Goal: Information Seeking & Learning: Check status

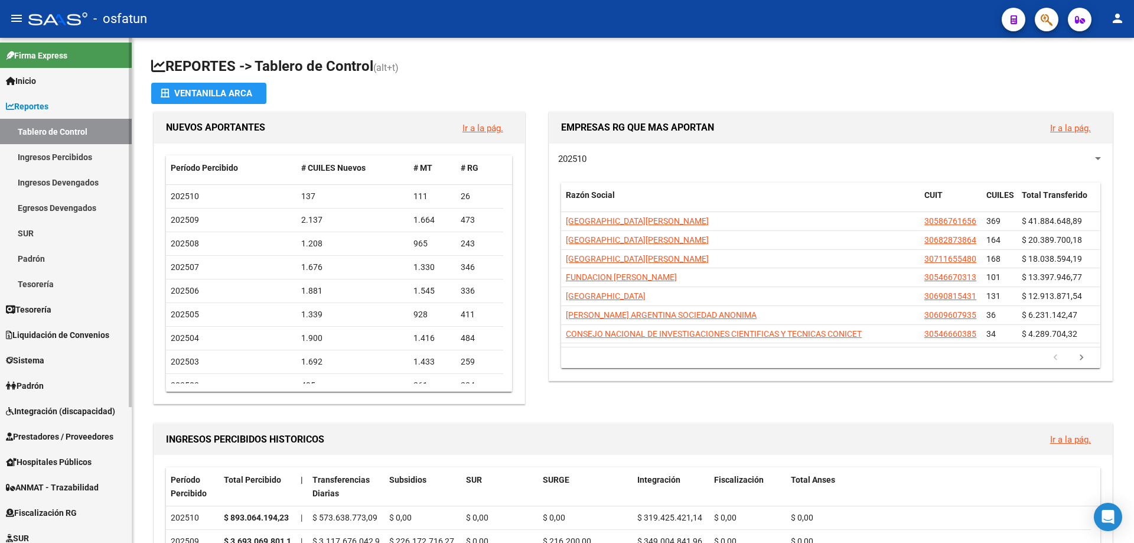
click at [41, 237] on link "SUR" at bounding box center [66, 232] width 132 height 25
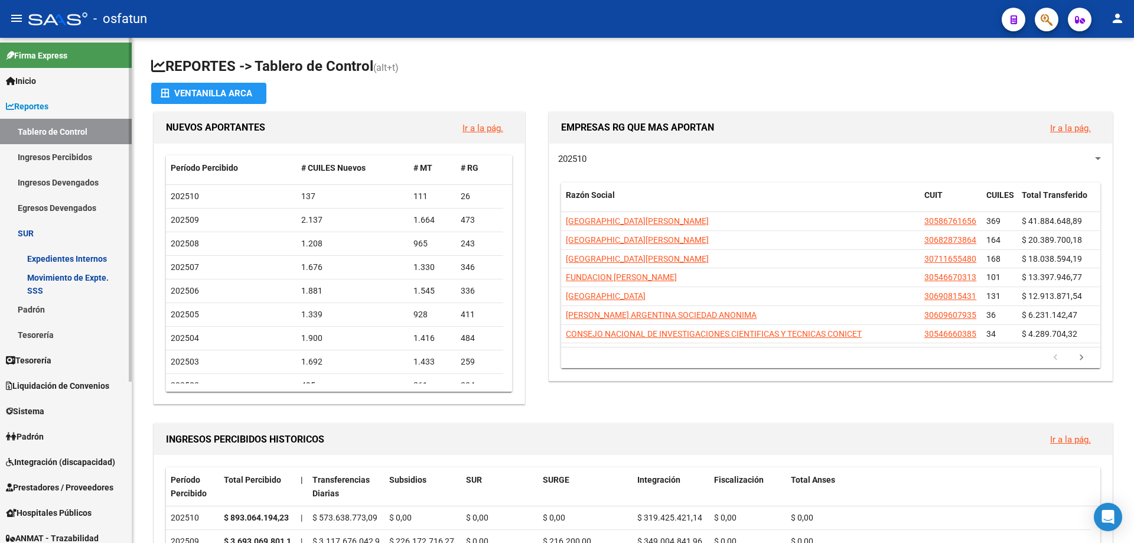
click at [80, 286] on link "Movimiento de Expte. SSS" at bounding box center [66, 283] width 132 height 25
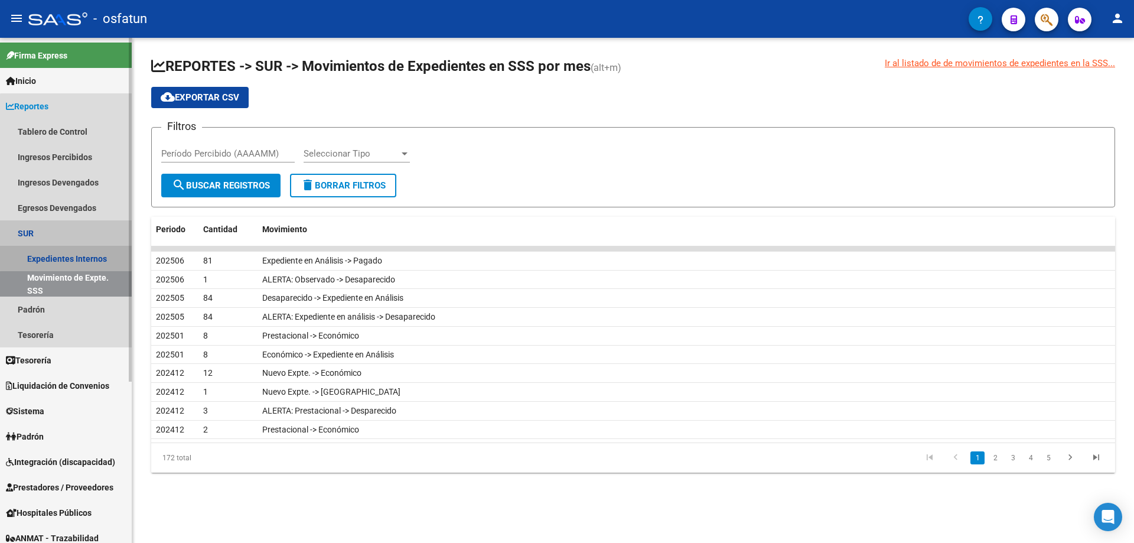
click at [73, 258] on link "Expedientes Internos" at bounding box center [66, 258] width 132 height 25
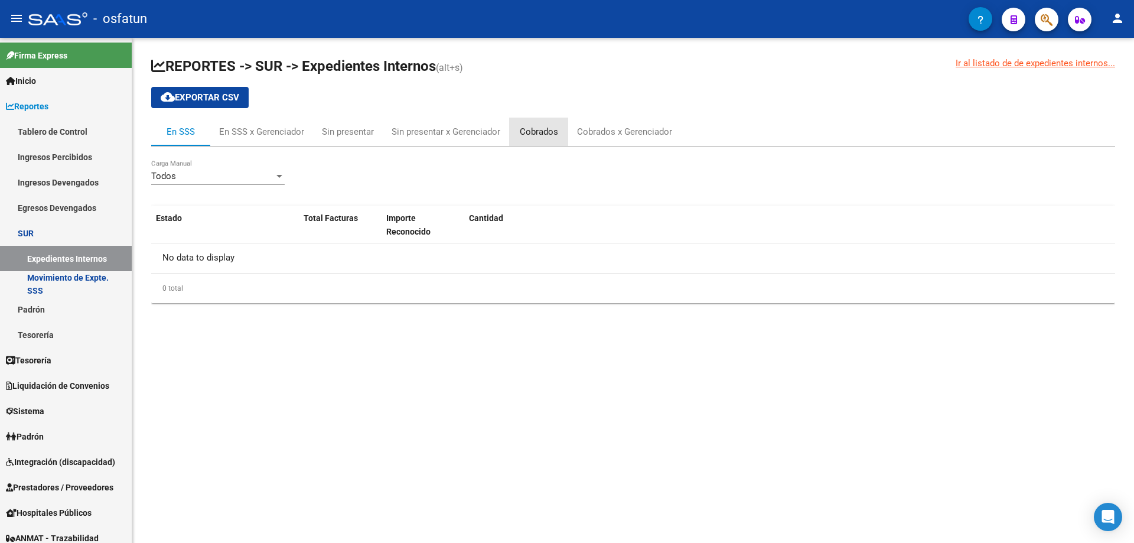
click at [532, 136] on div "Cobrados" at bounding box center [539, 131] width 38 height 13
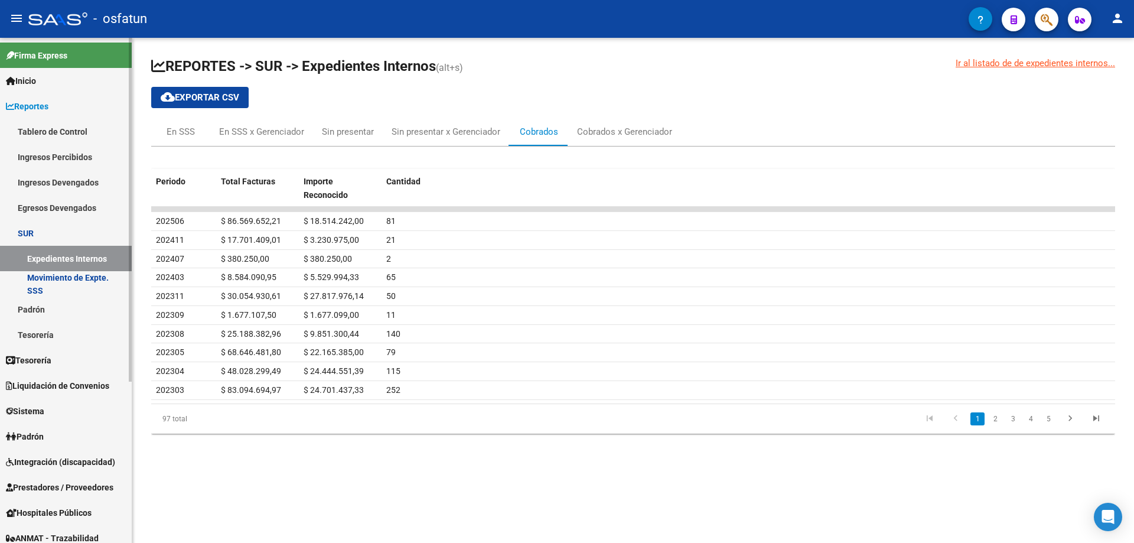
click at [54, 160] on link "Ingresos Percibidos" at bounding box center [66, 156] width 132 height 25
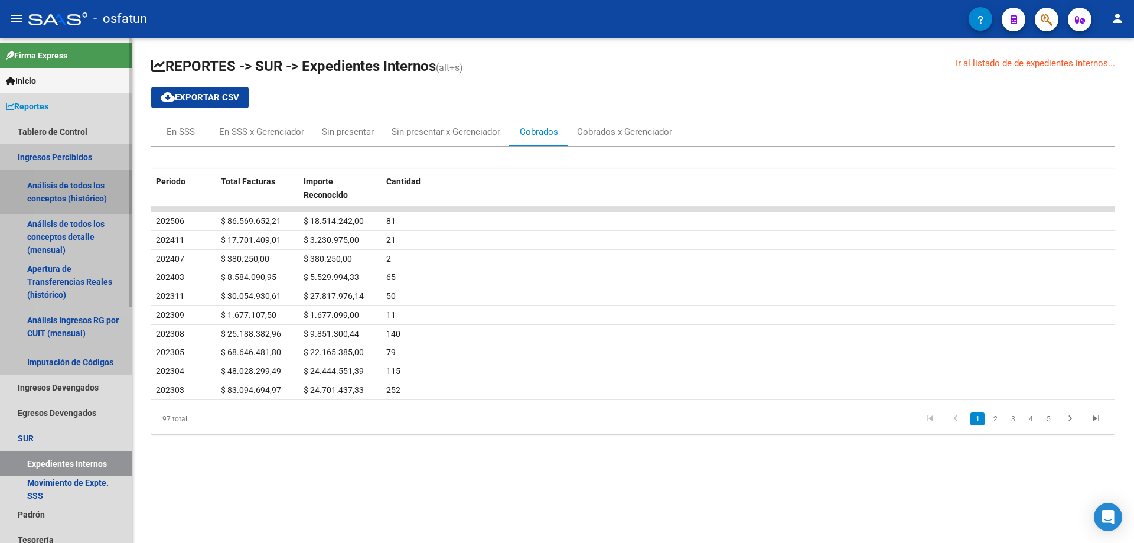
click at [69, 202] on link "Análisis de todos los conceptos (histórico)" at bounding box center [66, 192] width 132 height 45
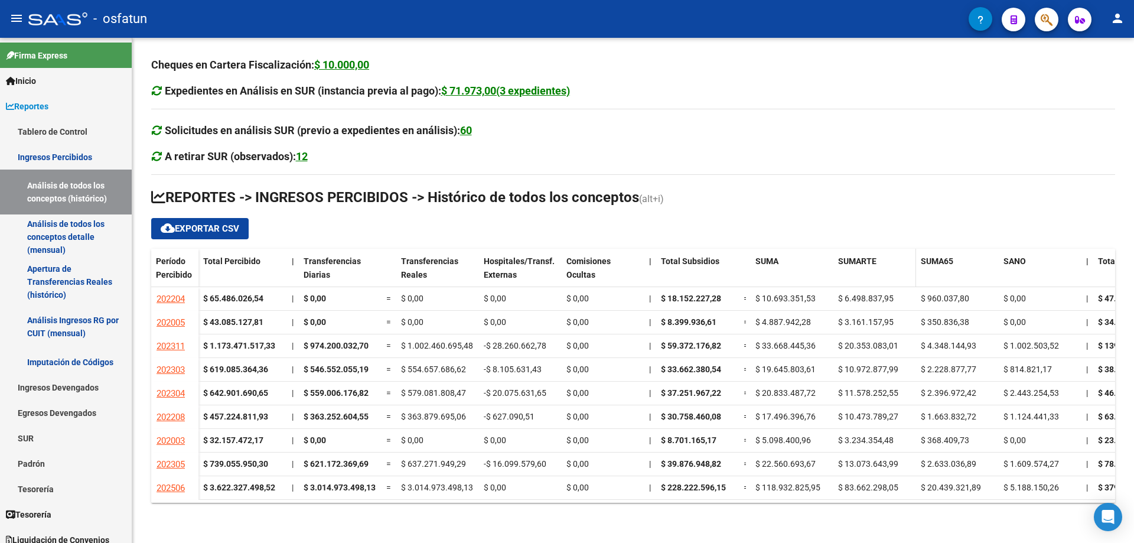
drag, startPoint x: 806, startPoint y: 268, endPoint x: 862, endPoint y: 285, distance: 58.9
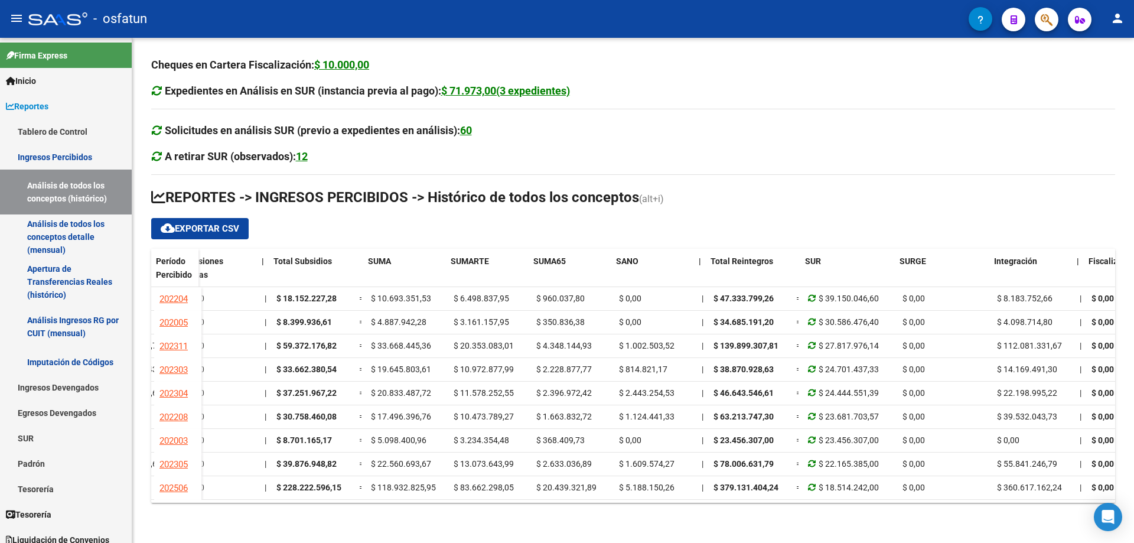
scroll to position [0, 395]
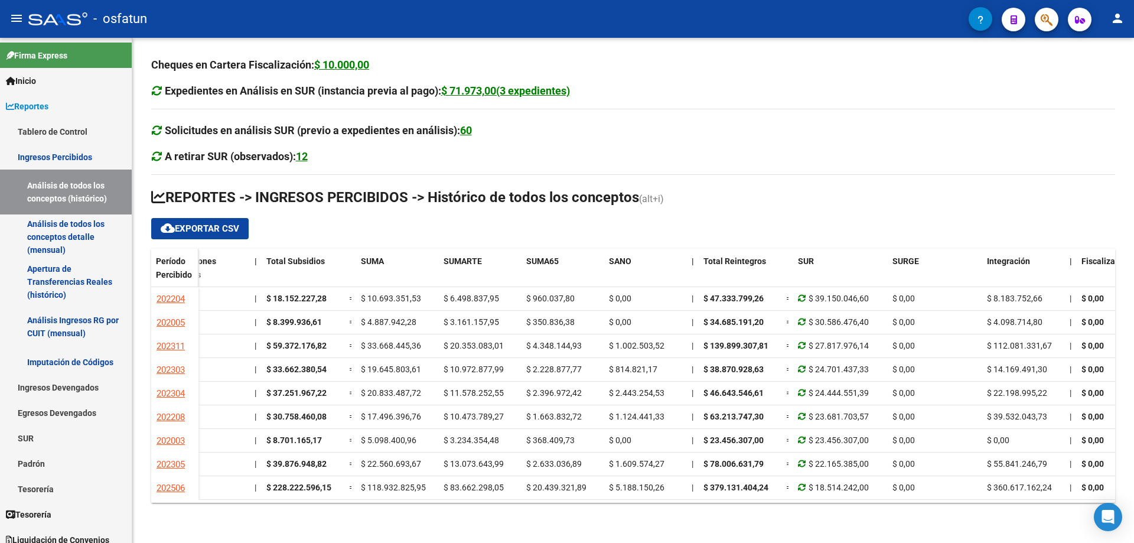
click at [175, 264] on span "Período Percibido" at bounding box center [174, 267] width 36 height 23
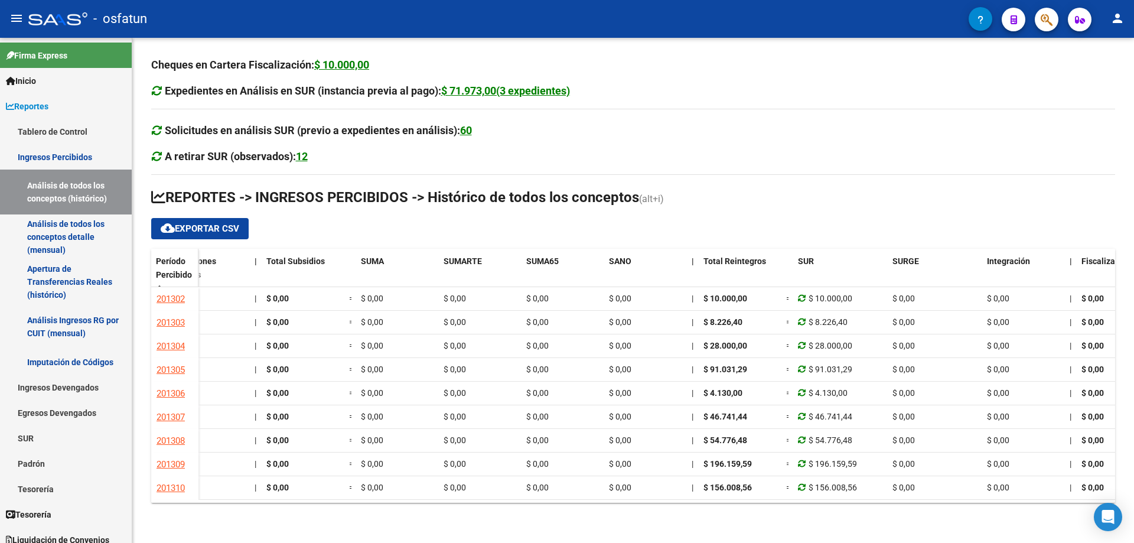
click at [181, 270] on span "Período Percibido" at bounding box center [174, 267] width 36 height 23
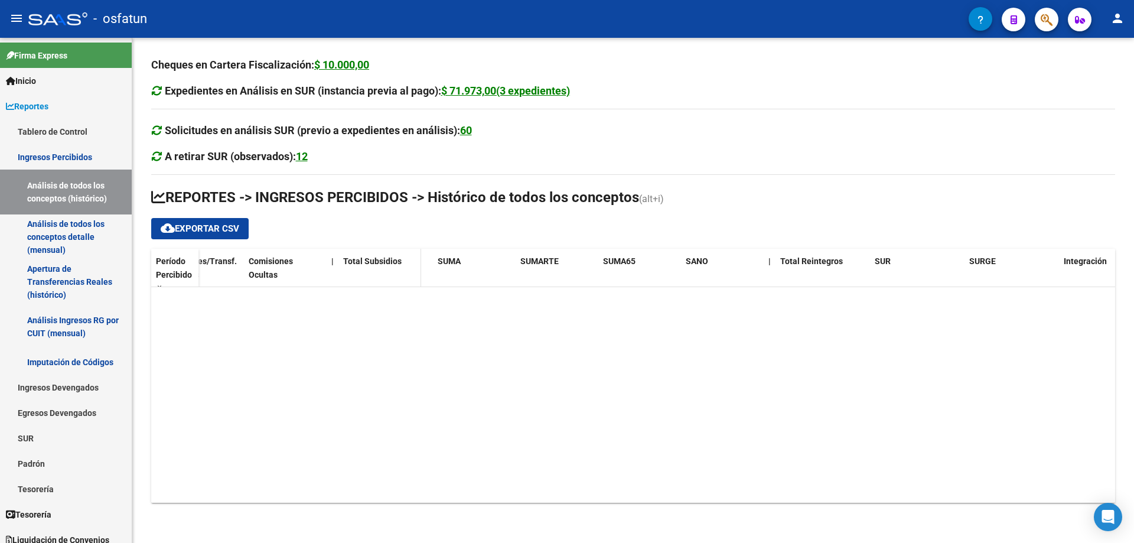
scroll to position [0, 318]
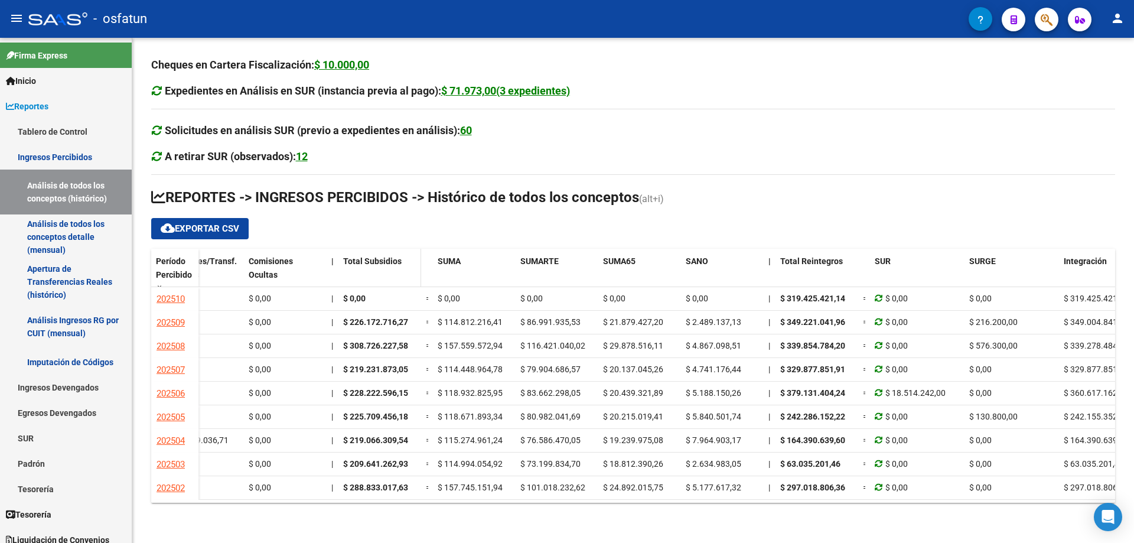
drag, startPoint x: 404, startPoint y: 450, endPoint x: 400, endPoint y: 268, distance: 182.0
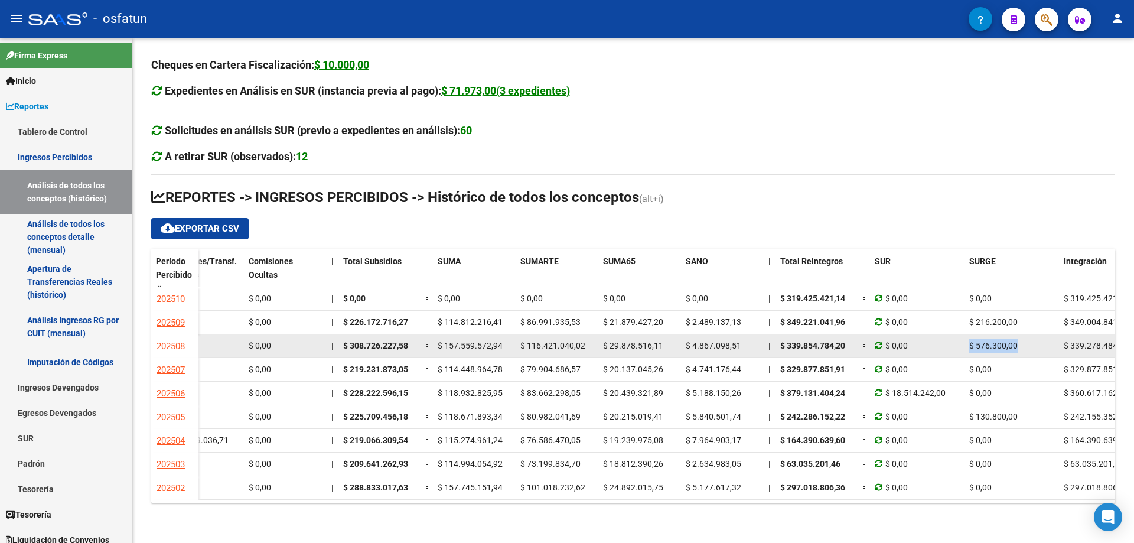
drag, startPoint x: 971, startPoint y: 347, endPoint x: 1023, endPoint y: 347, distance: 51.4
click at [1023, 347] on div "$ 576.300,00" at bounding box center [1012, 346] width 85 height 14
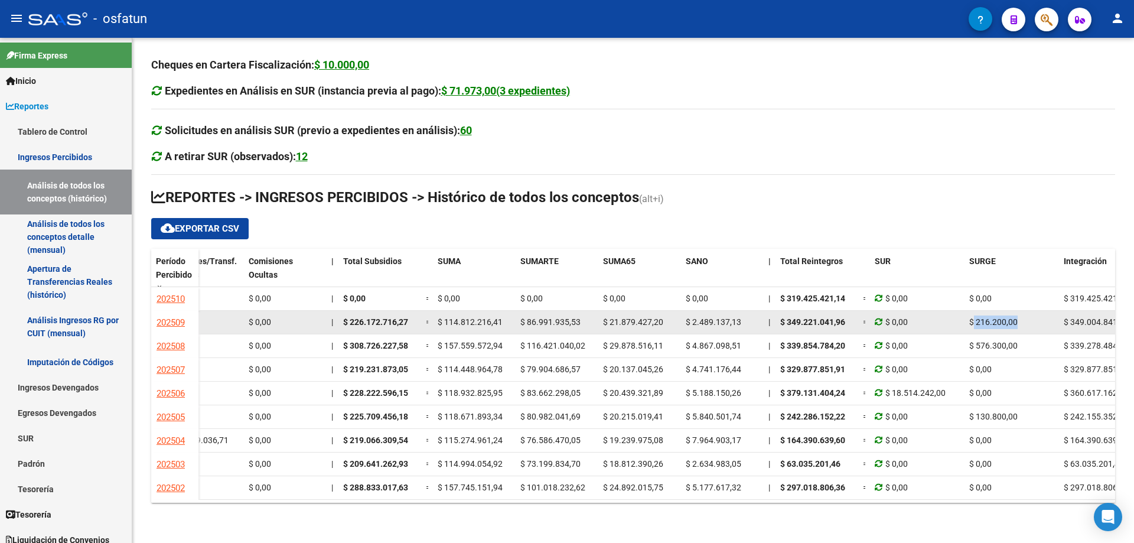
drag, startPoint x: 973, startPoint y: 326, endPoint x: 1023, endPoint y: 326, distance: 50.2
click at [1024, 326] on div "$ 216.200,00" at bounding box center [1012, 323] width 85 height 14
click at [994, 322] on span "$ 216.200,00" at bounding box center [994, 321] width 48 height 9
click at [978, 321] on span "$ 216.200,00" at bounding box center [994, 321] width 48 height 9
drag, startPoint x: 975, startPoint y: 321, endPoint x: 991, endPoint y: 333, distance: 19.9
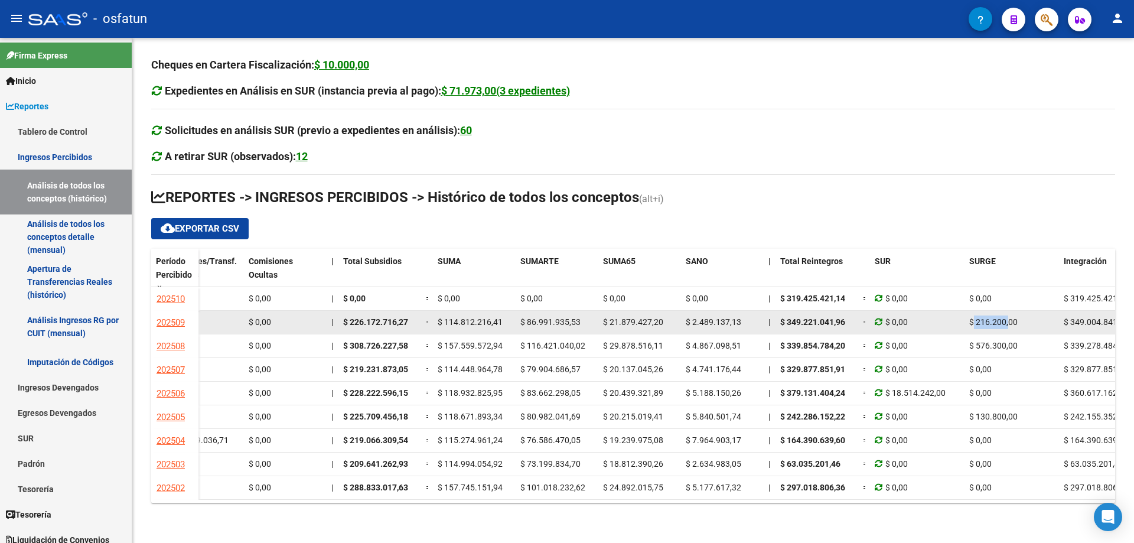
click at [1006, 326] on span "$ 216.200,00" at bounding box center [994, 321] width 48 height 9
